Goal: Task Accomplishment & Management: Manage account settings

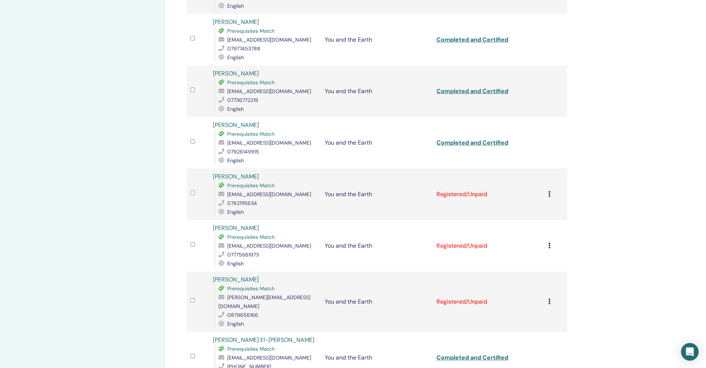
scroll to position [330, 0]
click at [551, 190] on div "Cancel Registration Do not auto-certify Mark as Paid Mark as Unpaid Mark as Abs…" at bounding box center [555, 194] width 15 height 9
click at [544, 250] on p "Complete and Certify" at bounding box center [541, 249] width 58 height 9
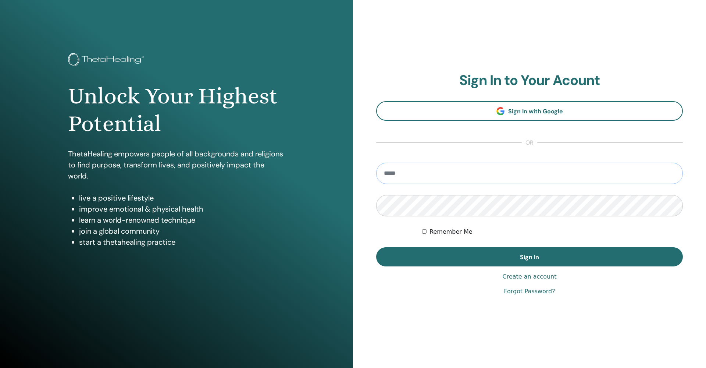
type input "**********"
click at [530, 257] on button "Sign In" at bounding box center [529, 256] width 307 height 19
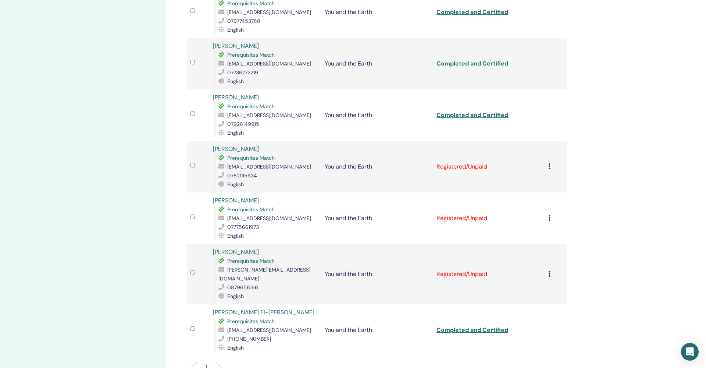
scroll to position [359, 0]
click at [550, 269] on icon at bounding box center [549, 272] width 2 height 6
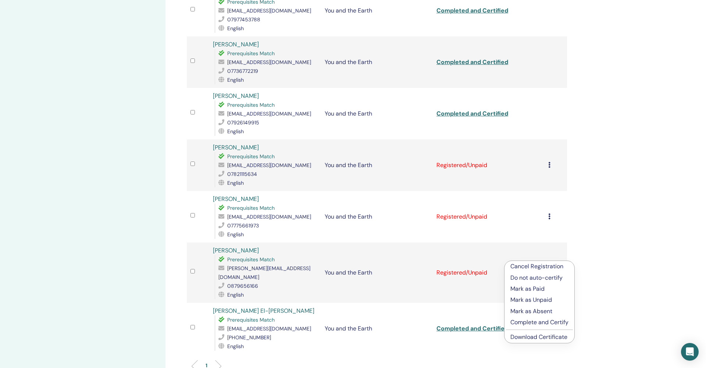
click at [536, 320] on p "Complete and Certify" at bounding box center [540, 322] width 58 height 9
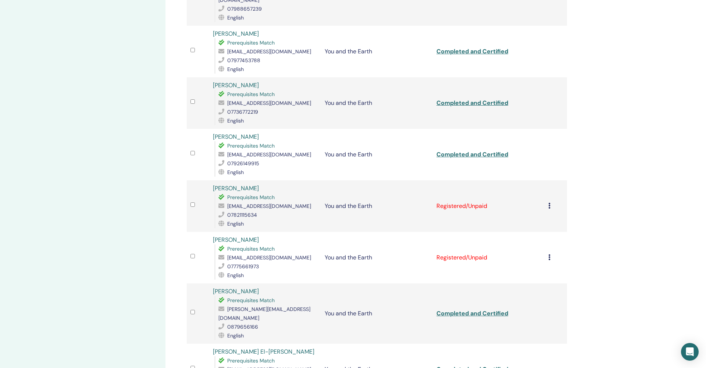
scroll to position [316, 0]
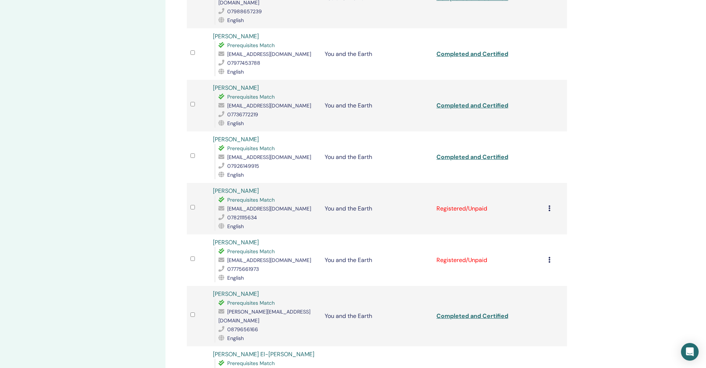
click at [461, 312] on link "Completed and Certified" at bounding box center [473, 316] width 72 height 8
click at [640, 43] on div "My Seminars You and the Earth August 09, 2025 Event Details Event Schedule Even…" at bounding box center [353, 119] width 706 height 822
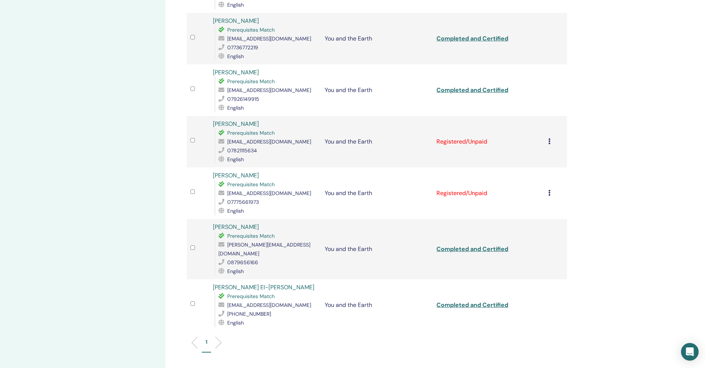
scroll to position [383, 0]
drag, startPoint x: 372, startPoint y: 236, endPoint x: 326, endPoint y: 236, distance: 46.7
click at [326, 236] on td "You and the Earth" at bounding box center [377, 248] width 112 height 60
click at [618, 228] on div "Manage Attendees Bulk Actions Export to CSV All certificates Attendee Event Sta…" at bounding box center [401, 52] width 471 height 822
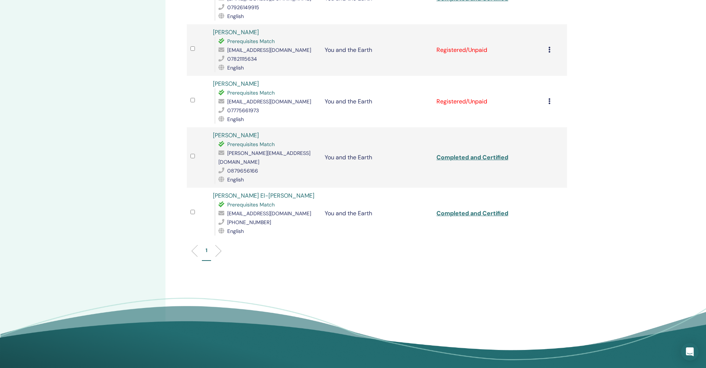
scroll to position [467, 0]
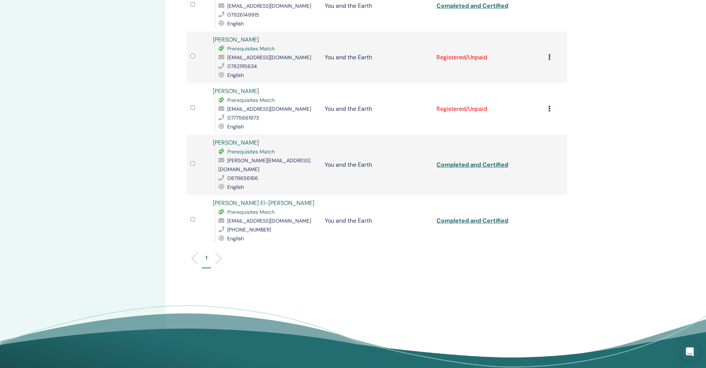
click at [224, 139] on link "Elena Kirova" at bounding box center [236, 143] width 46 height 8
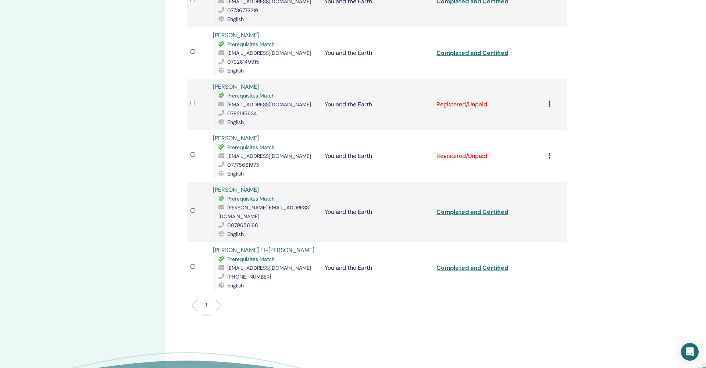
scroll to position [399, 0]
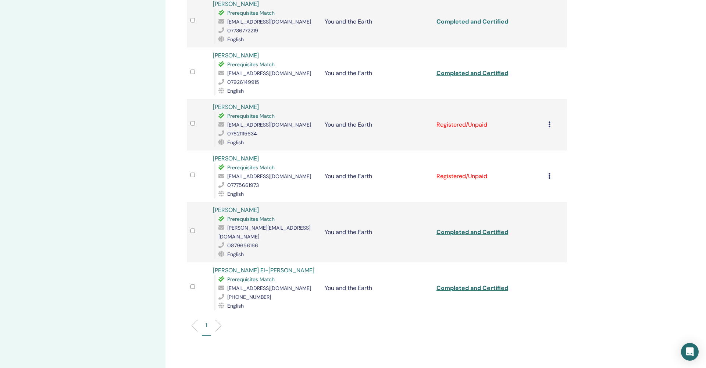
click at [550, 121] on icon at bounding box center [549, 124] width 2 height 6
click at [543, 179] on p "Complete and Certify" at bounding box center [540, 178] width 58 height 9
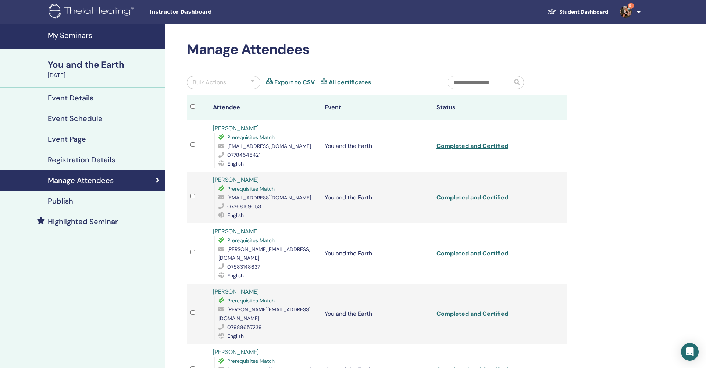
scroll to position [399, 0]
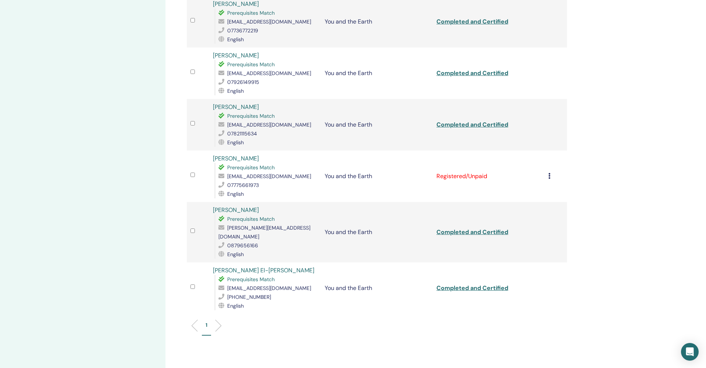
click at [551, 172] on div "Cancel Registration Do not auto-certify Mark as Paid Mark as Unpaid Mark as Abs…" at bounding box center [555, 176] width 15 height 9
click at [544, 229] on p "Complete and Certify" at bounding box center [541, 228] width 58 height 9
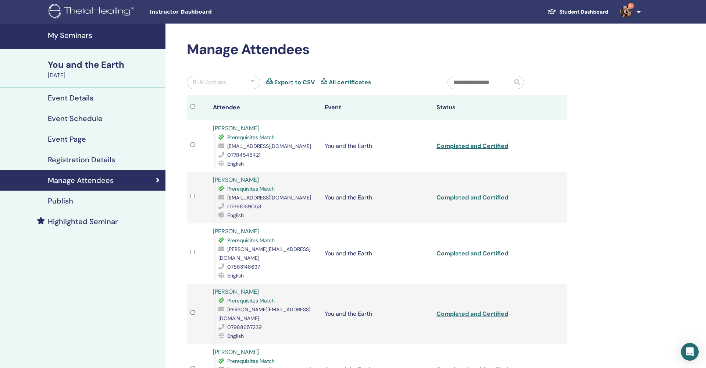
click at [83, 38] on h4 "My Seminars" at bounding box center [104, 35] width 113 height 9
